Goal: Transaction & Acquisition: Book appointment/travel/reservation

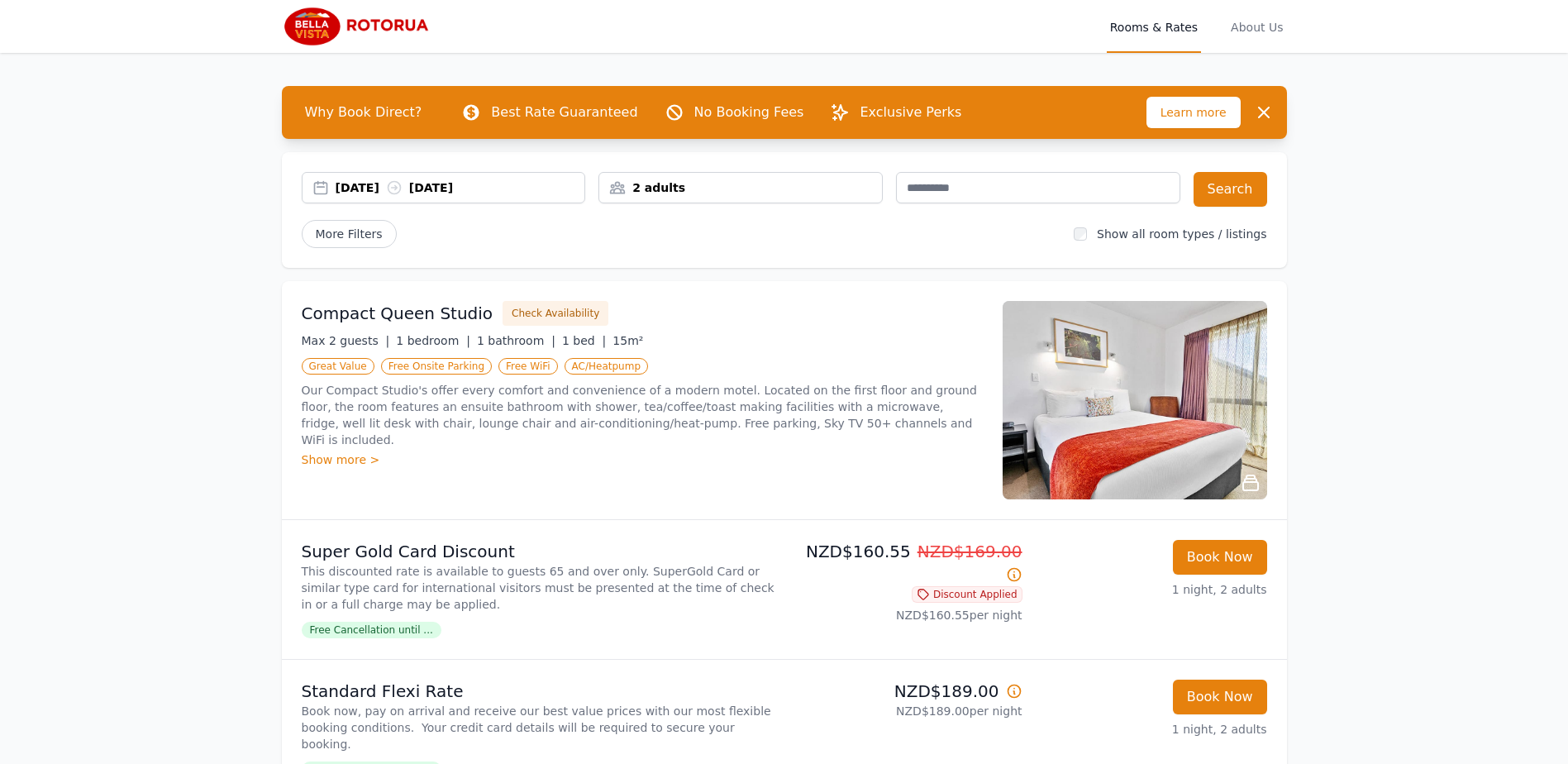
click at [757, 175] on div "2 adults" at bounding box center [740, 188] width 285 height 32
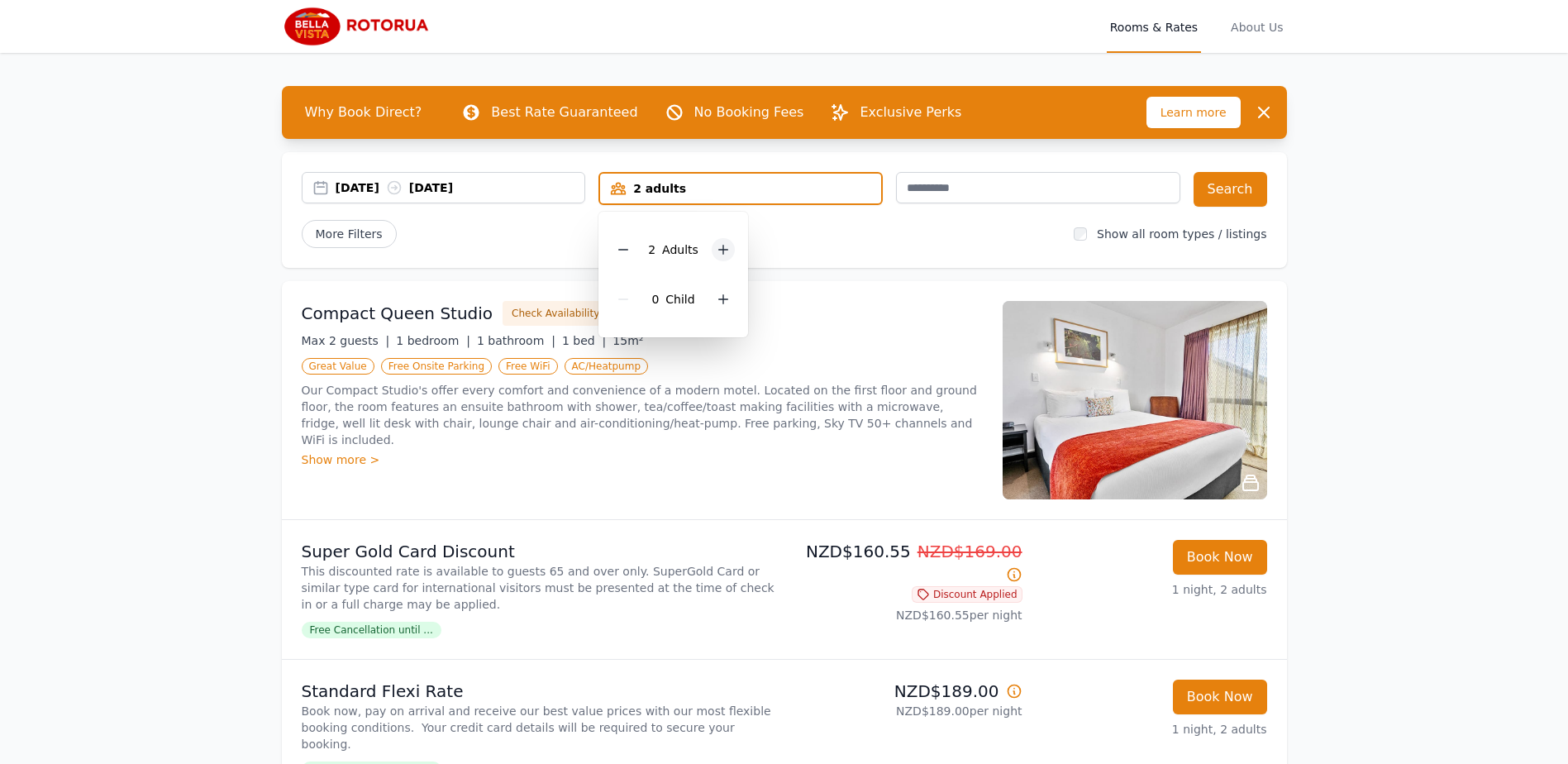
click at [721, 249] on icon at bounding box center [724, 250] width 9 height 9
click at [706, 414] on p "Our Compact Studio's offer every comfort and convenience of a modern motel. Loc…" at bounding box center [642, 414] width 681 height 66
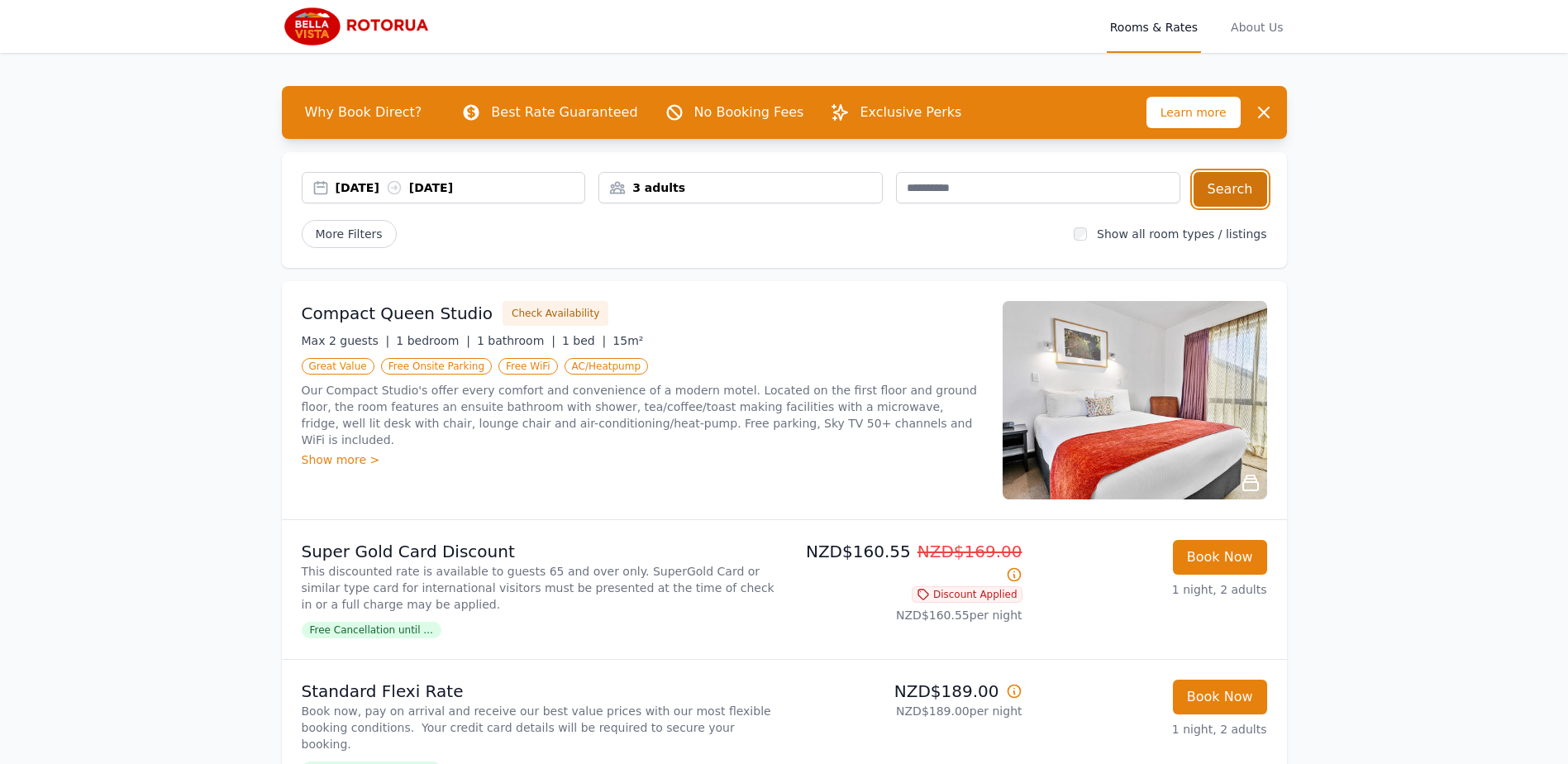
click at [1237, 185] on button "Search" at bounding box center [1230, 189] width 73 height 34
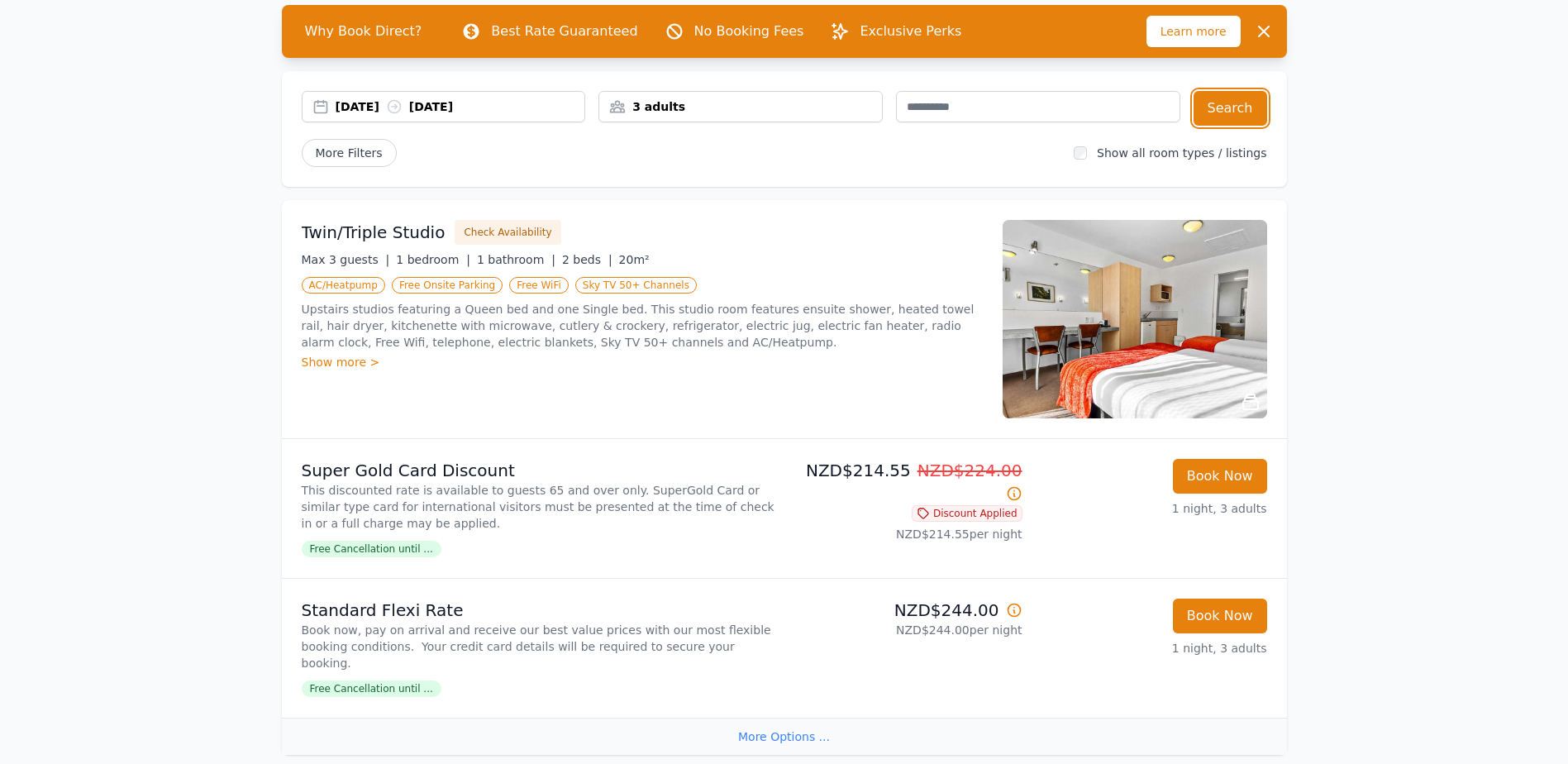
scroll to position [82, 0]
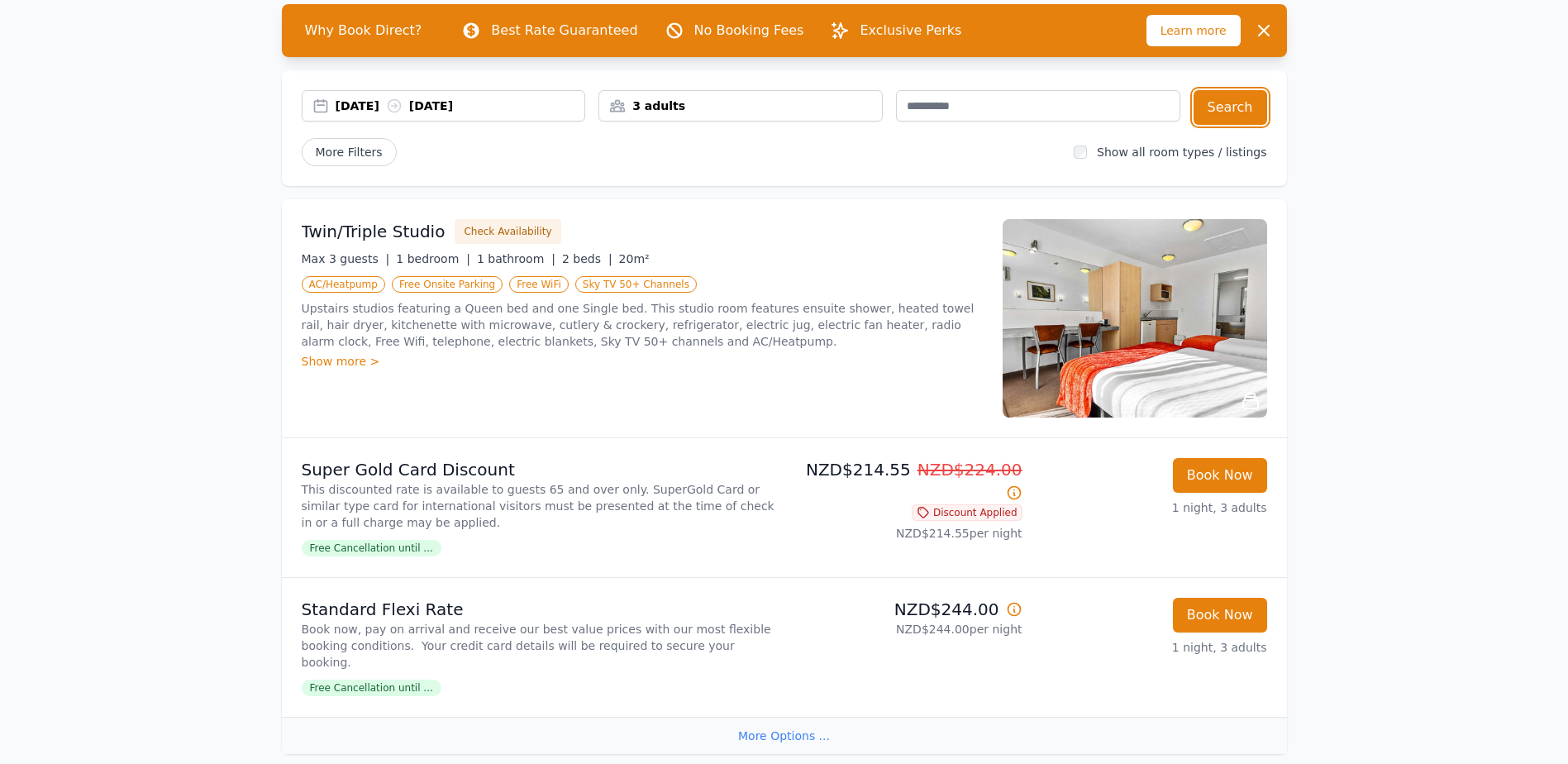
click at [476, 102] on div "[DATE] [DATE]" at bounding box center [460, 106] width 249 height 17
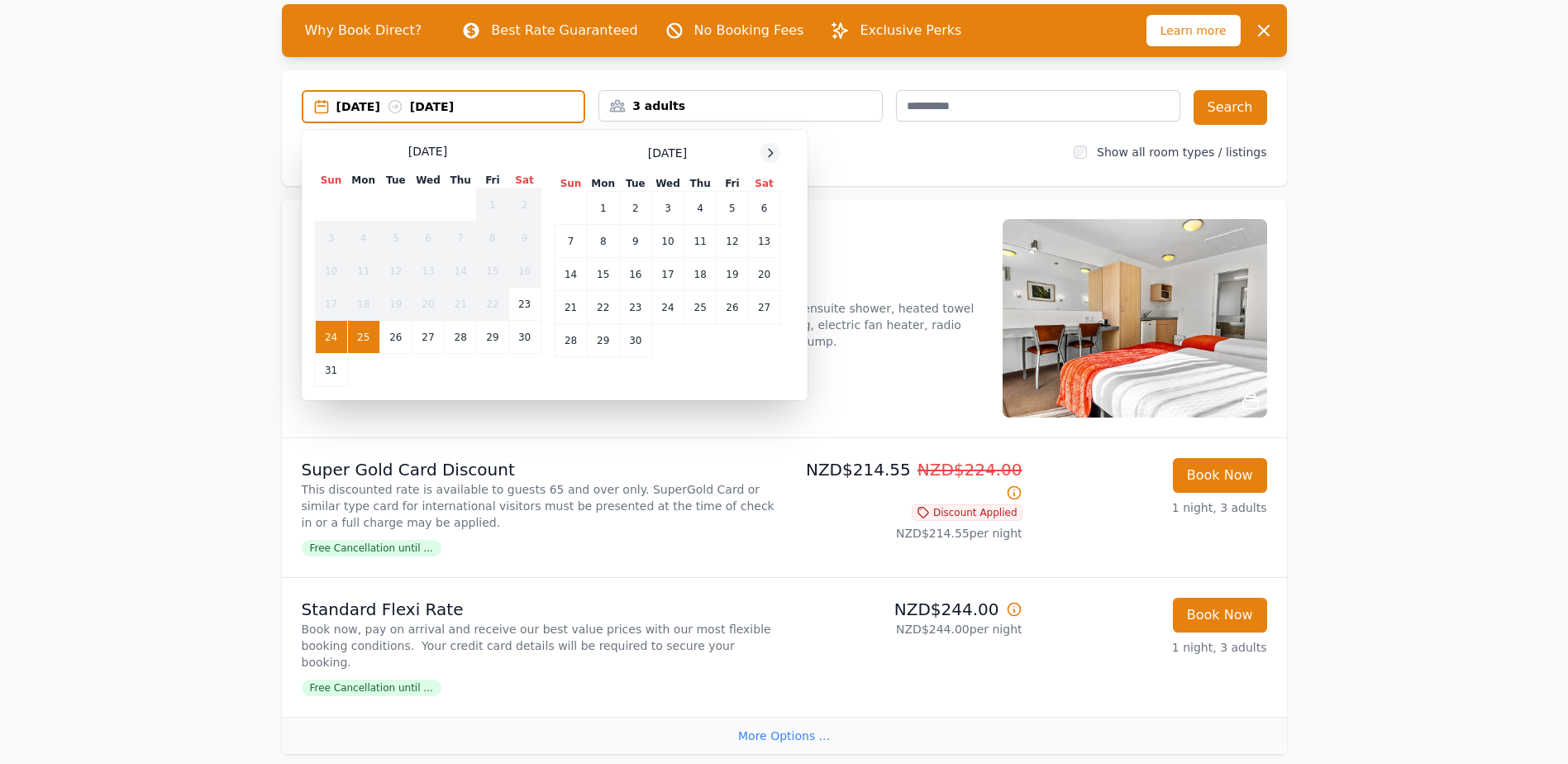
click at [770, 149] on icon at bounding box center [771, 153] width 4 height 7
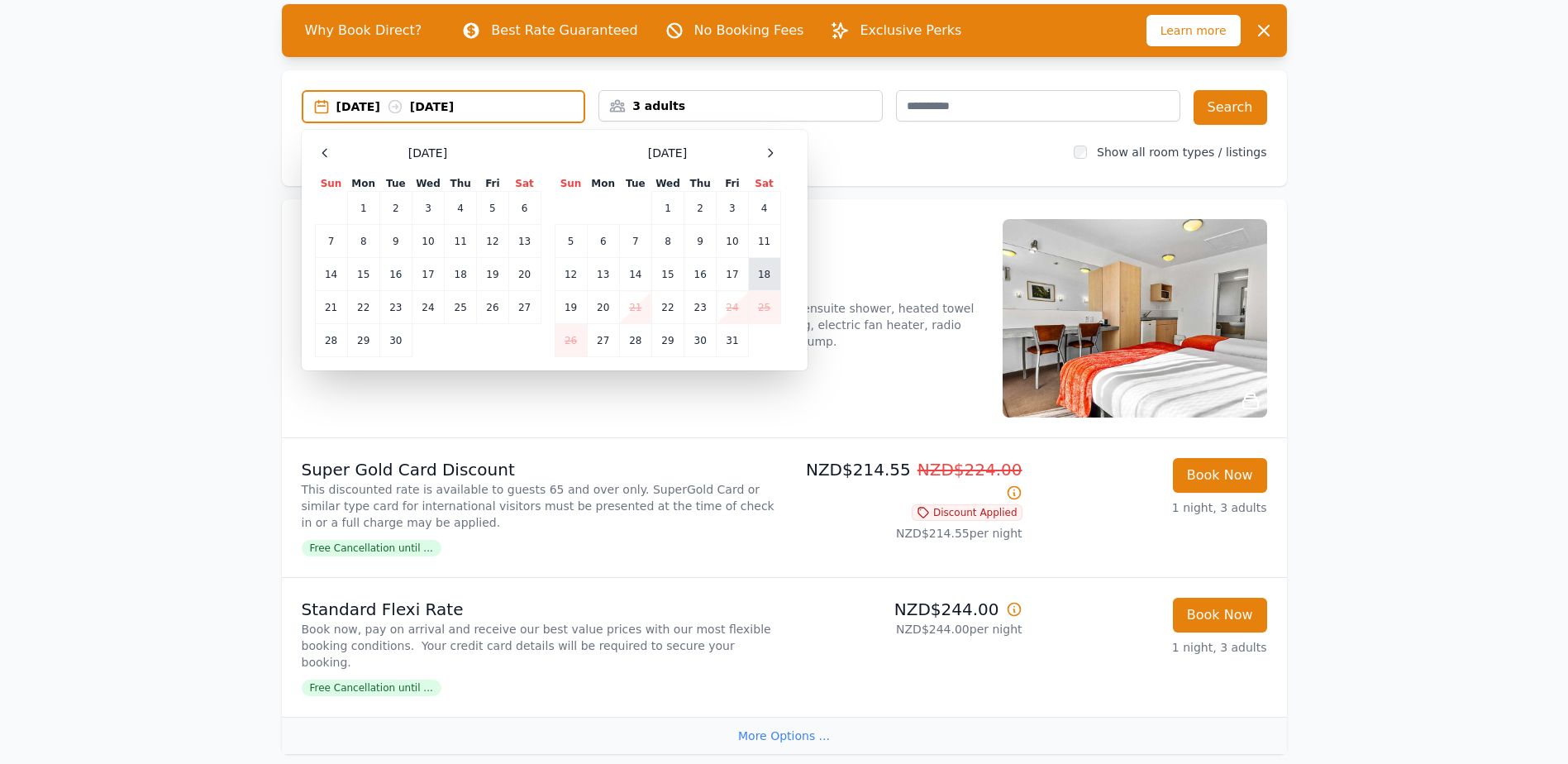
click at [769, 274] on td "18" at bounding box center [764, 274] width 32 height 33
click at [599, 310] on td "20" at bounding box center [602, 308] width 32 height 33
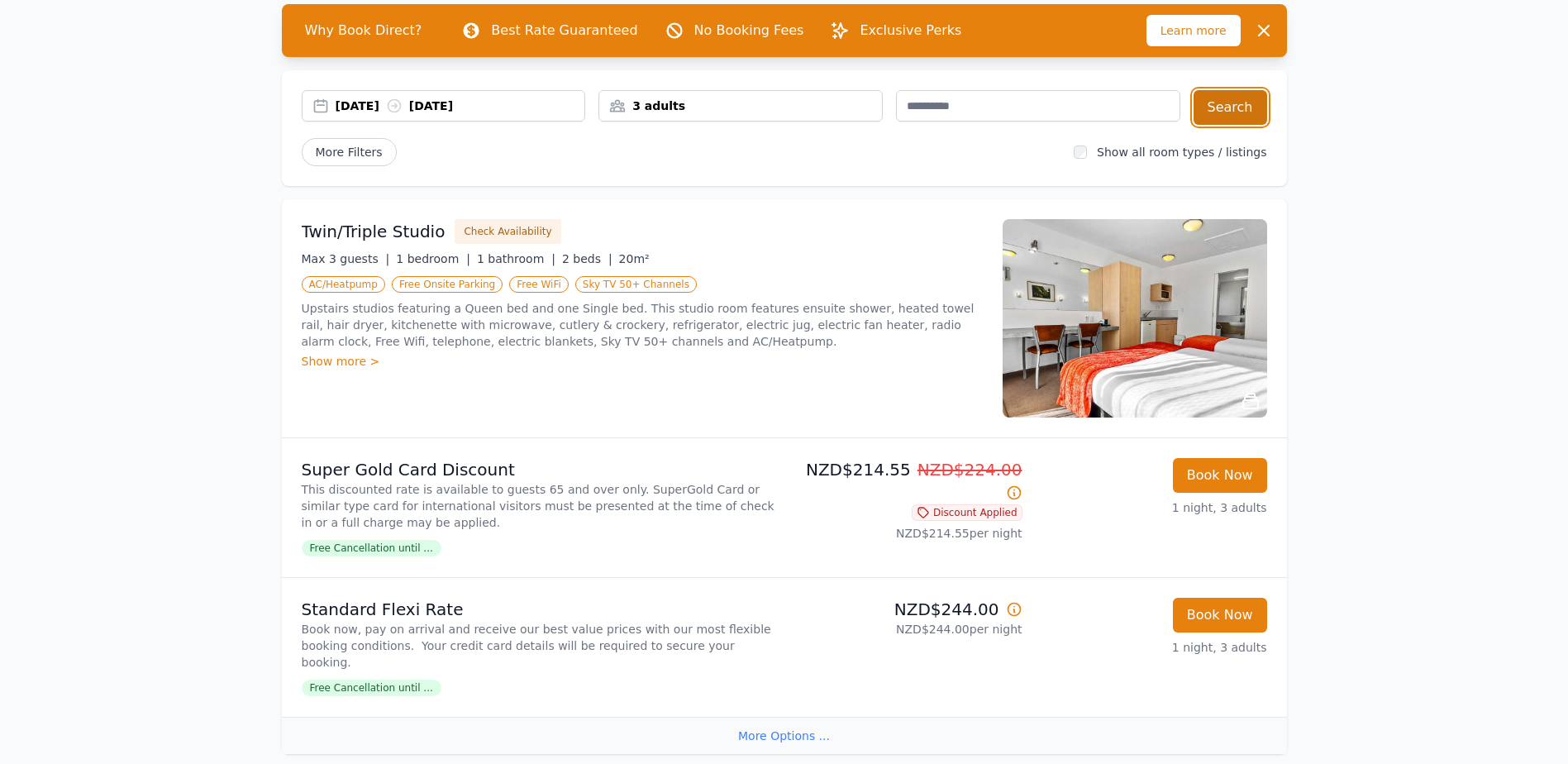
click at [1229, 103] on button "Search" at bounding box center [1230, 107] width 73 height 34
